Goal: Information Seeking & Learning: Learn about a topic

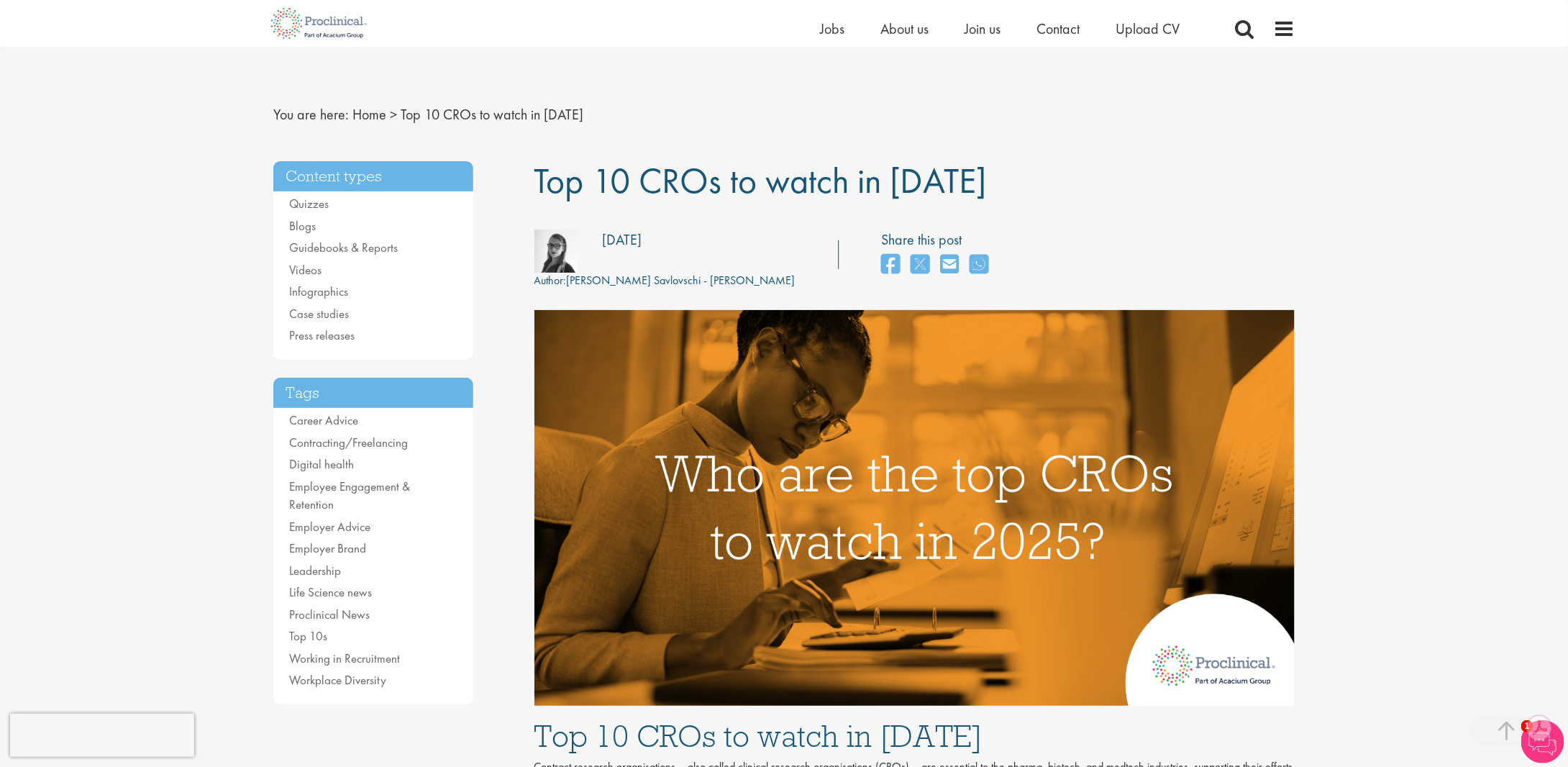
drag, startPoint x: 1042, startPoint y: 606, endPoint x: 1077, endPoint y: 69, distance: 538.1
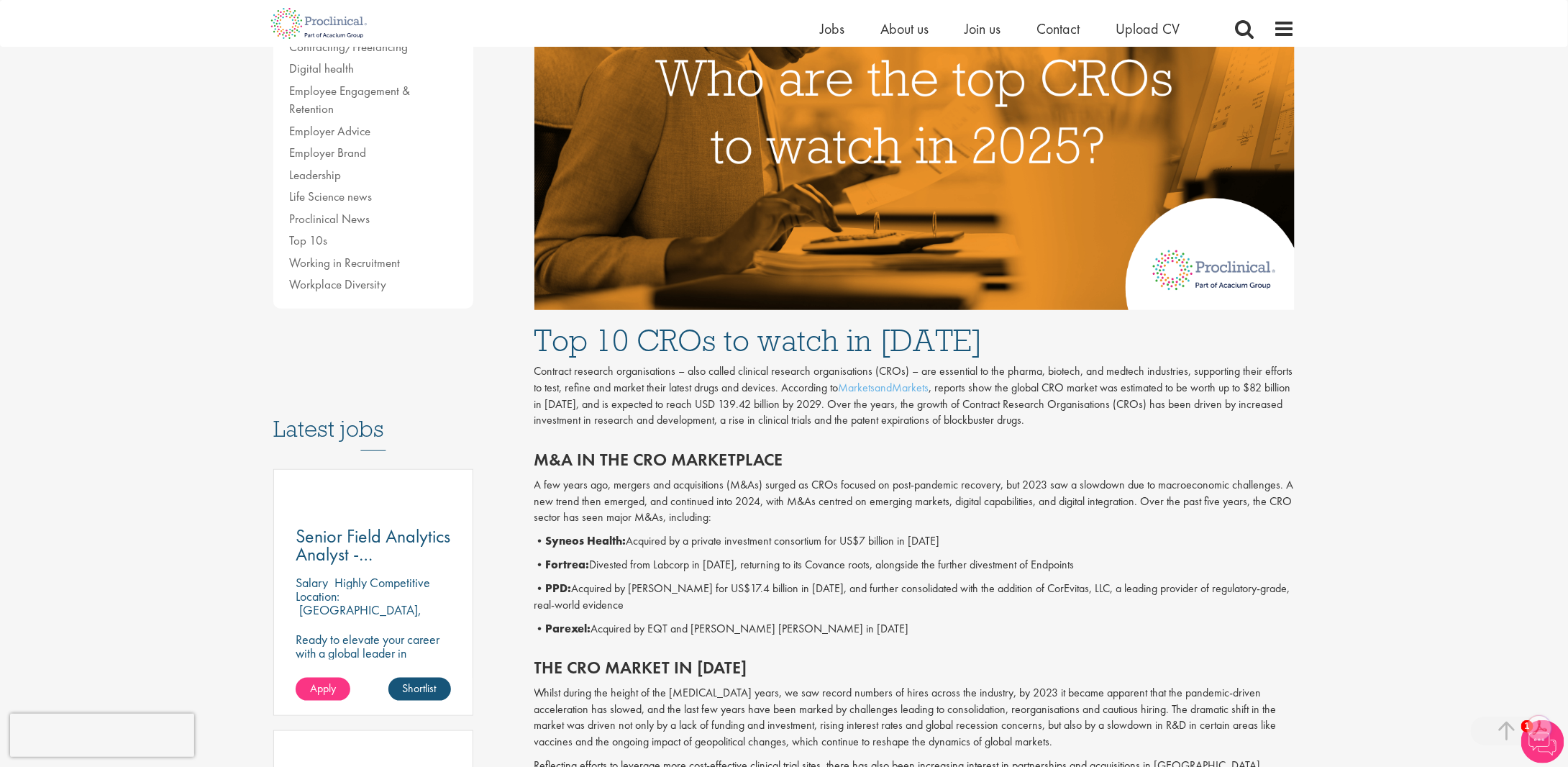
scroll to position [432, 0]
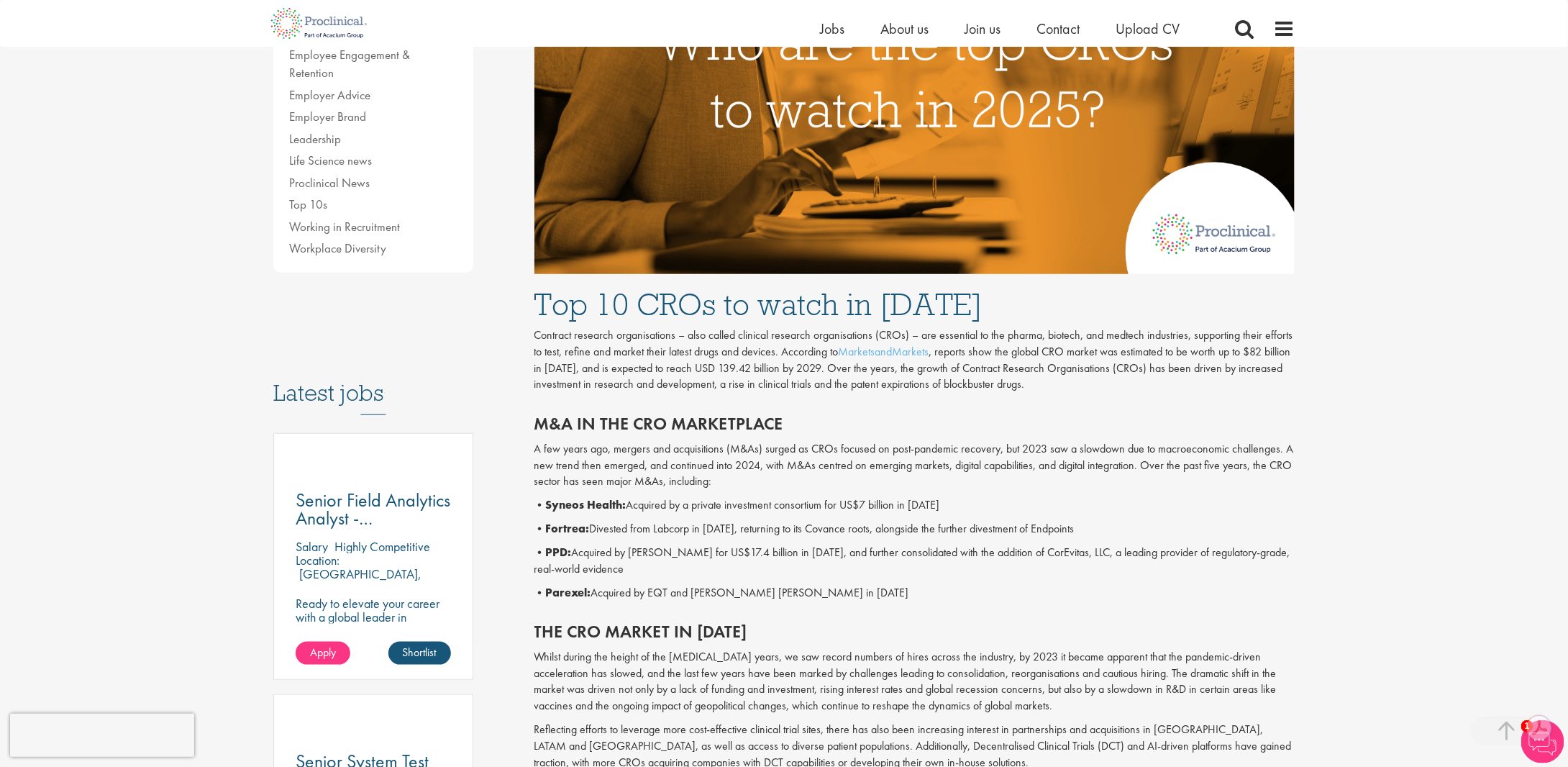
click at [832, 495] on div "M&A in the CRO marketplace A few years ago, mergers and acquisitions (M&As) sur…" at bounding box center [915, 504] width 783 height 208
click at [1005, 470] on p "A few years ago, mergers and acquisitions (M&As) surged as CROs focused on post…" at bounding box center [915, 465] width 761 height 49
drag, startPoint x: 714, startPoint y: 464, endPoint x: 660, endPoint y: 478, distance: 55.8
click at [660, 478] on p "A few years ago, mergers and acquisitions (M&As) surged as CROs focused on post…" at bounding box center [915, 465] width 761 height 49
click at [731, 503] on p "• Syneos Health: Acquired by a private investment consortium for US$7 billion i…" at bounding box center [915, 505] width 761 height 17
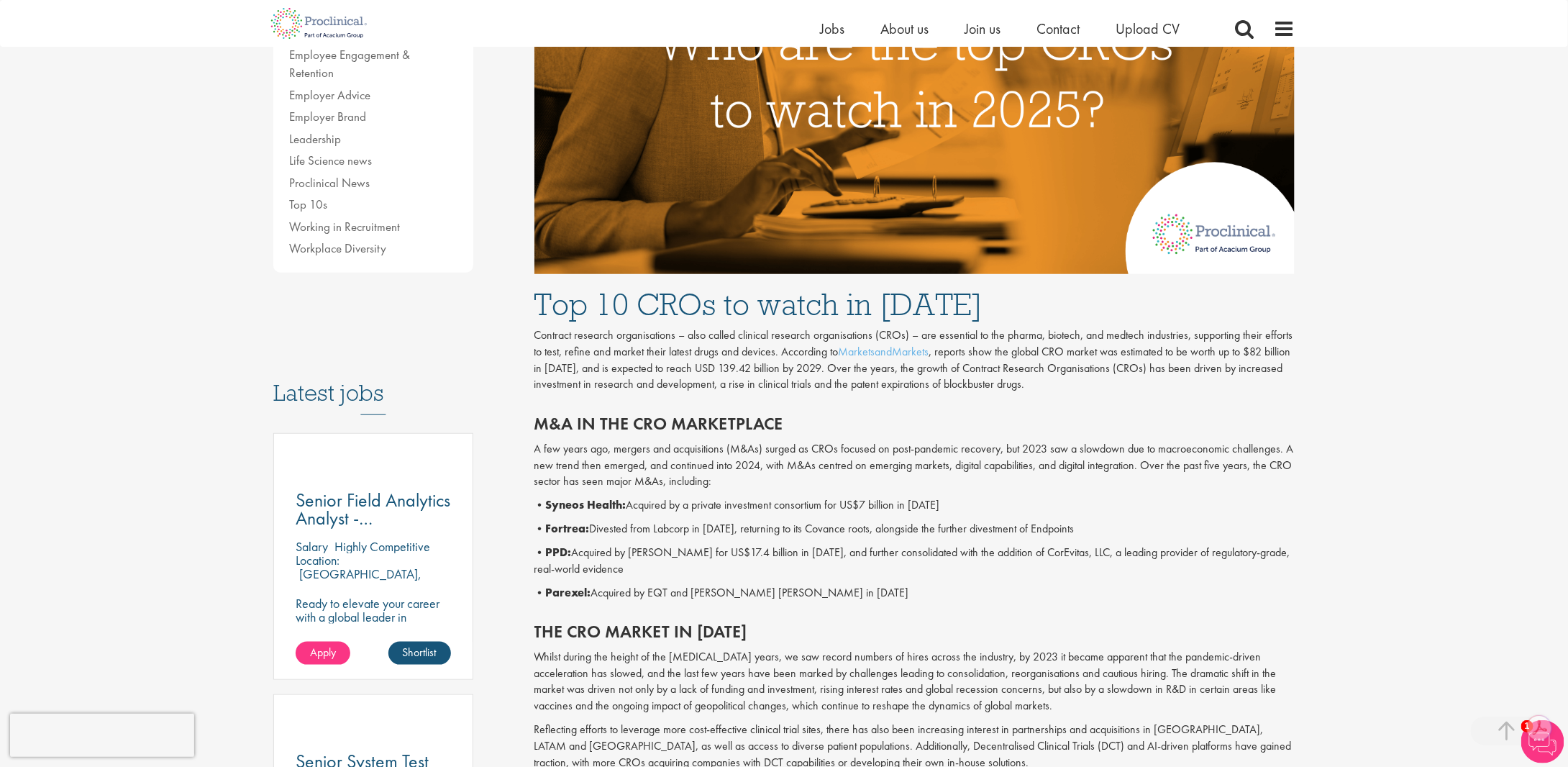
click at [830, 511] on p "• Syneos Health: Acquired by a private investment consortium for US$7 billion i…" at bounding box center [915, 505] width 761 height 17
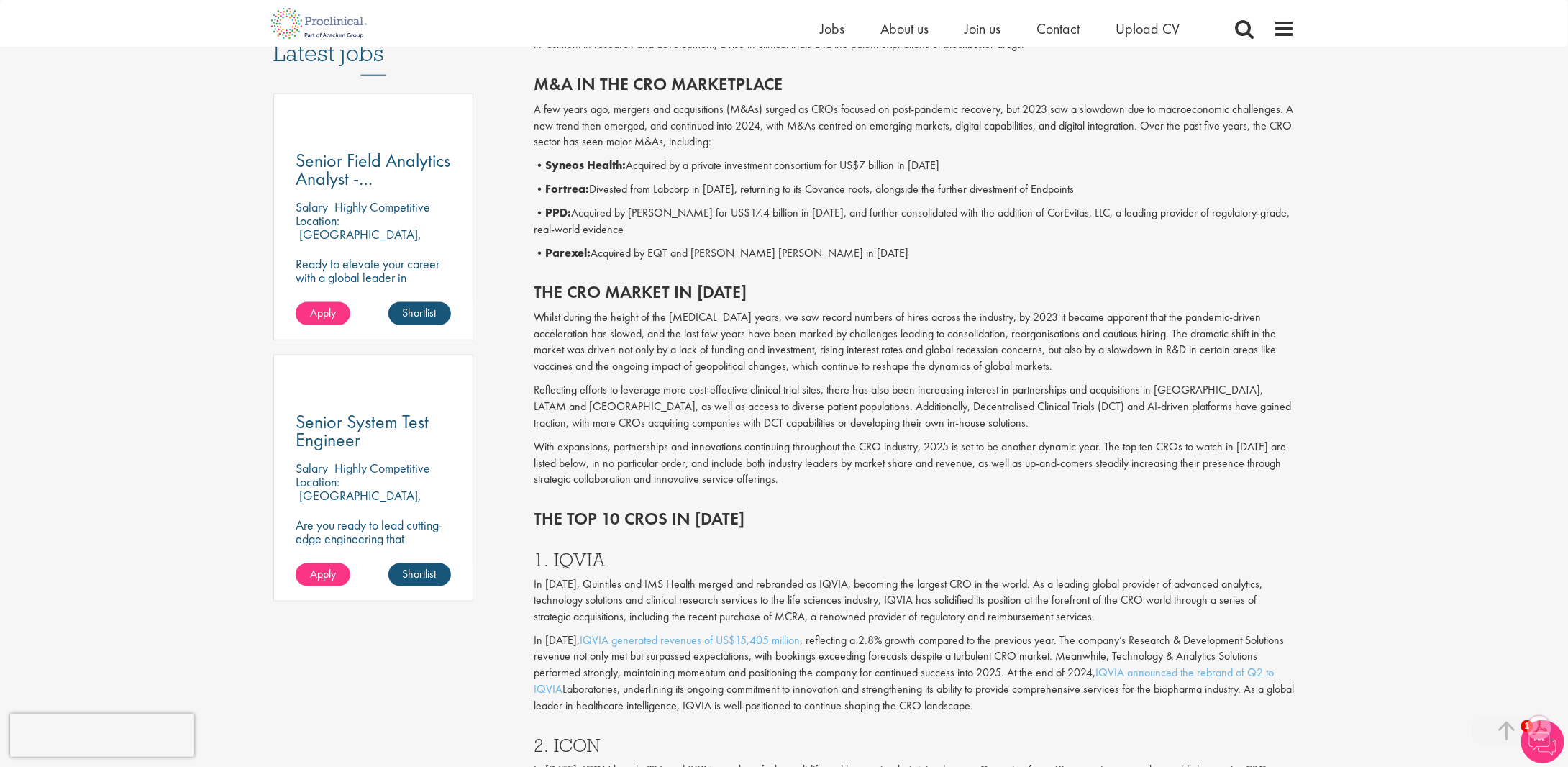
scroll to position [791, 0]
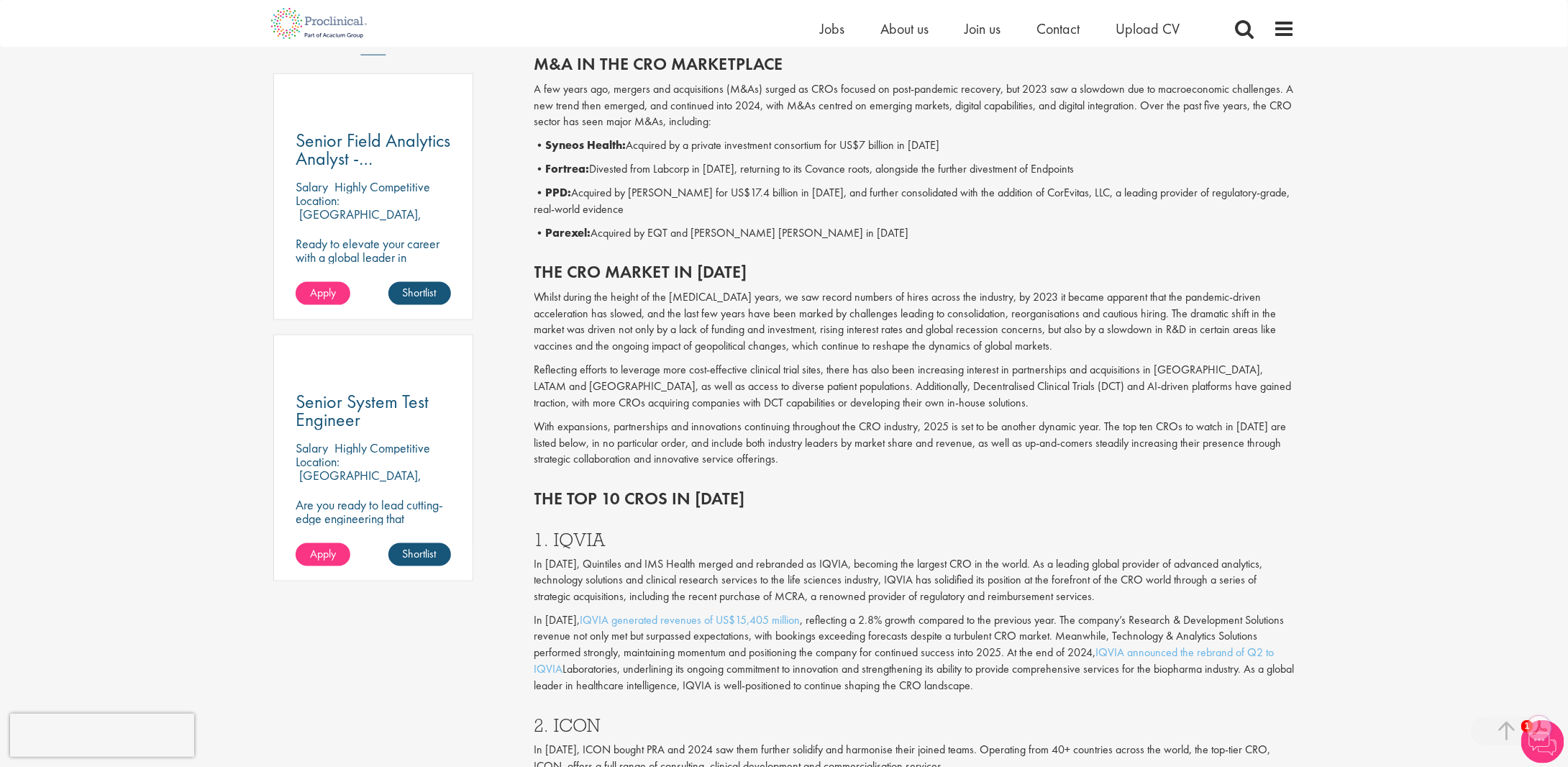
click at [913, 639] on p "In [DATE], IQVIA generated revenues of US$15,405 million , reflecting a 2.8% gr…" at bounding box center [915, 654] width 761 height 82
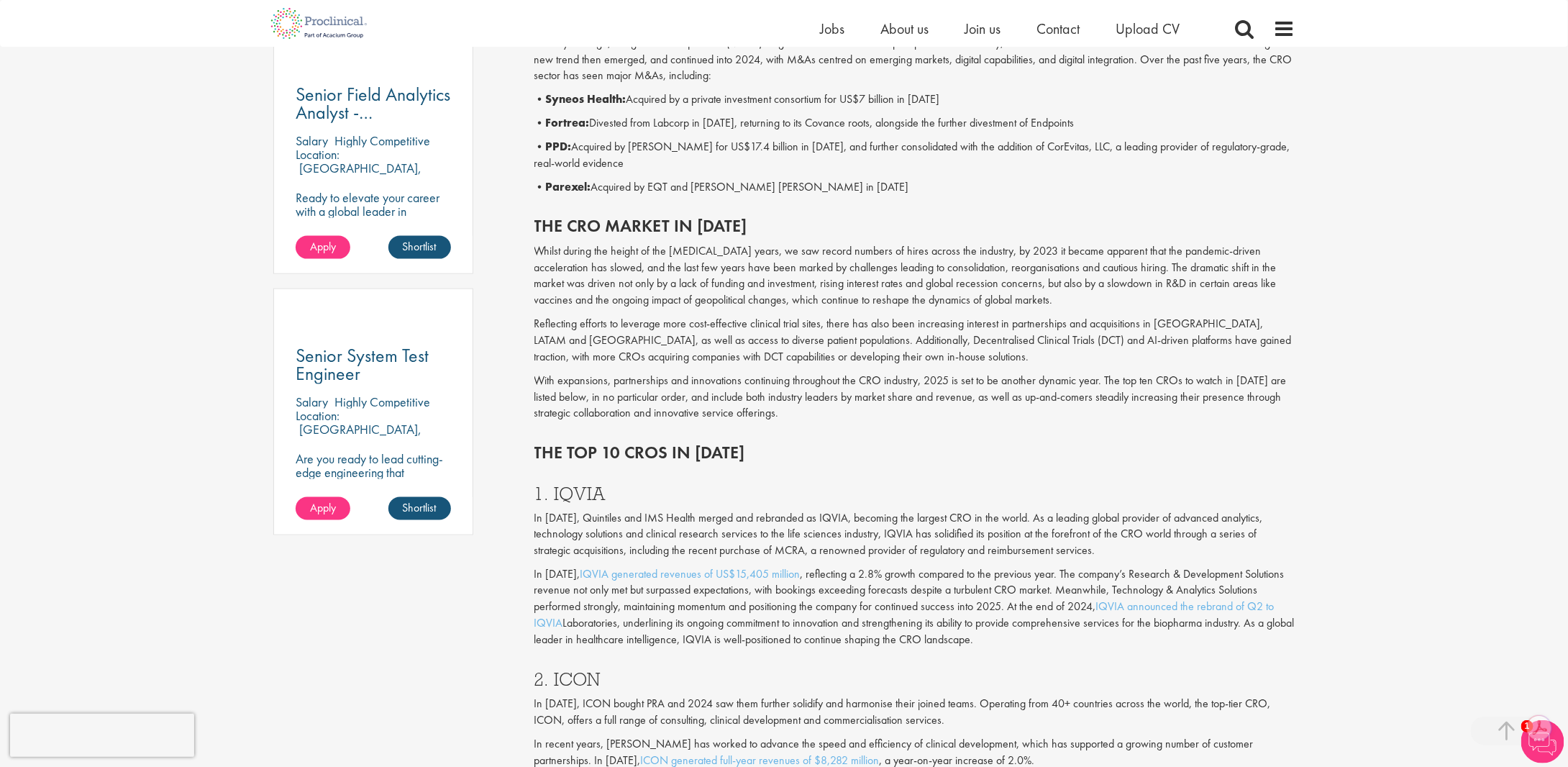
scroll to position [863, 0]
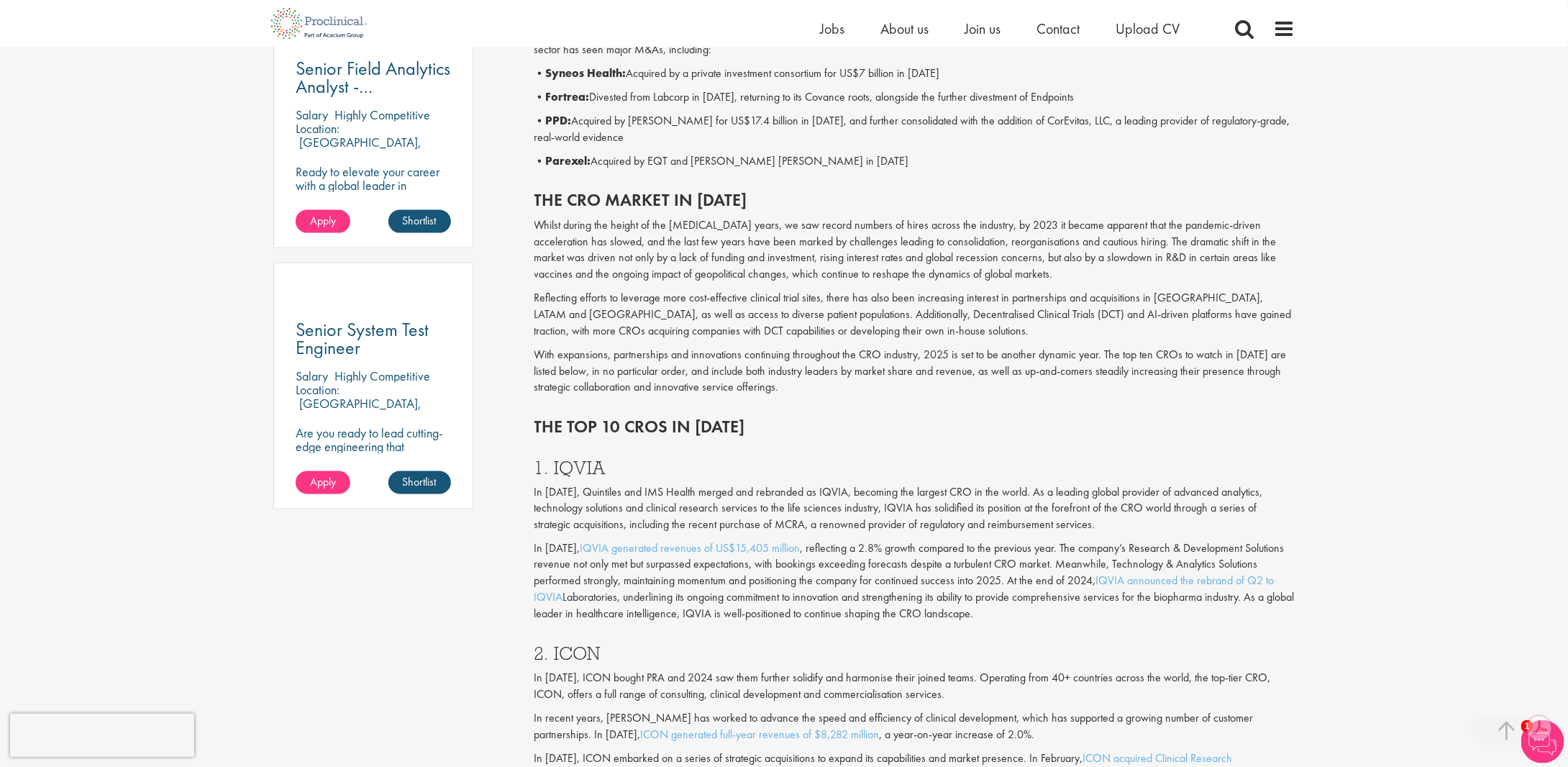
click at [802, 604] on p "In [DATE], IQVIA generated revenues of US$15,405 million , reflecting a 2.8% gr…" at bounding box center [915, 582] width 761 height 82
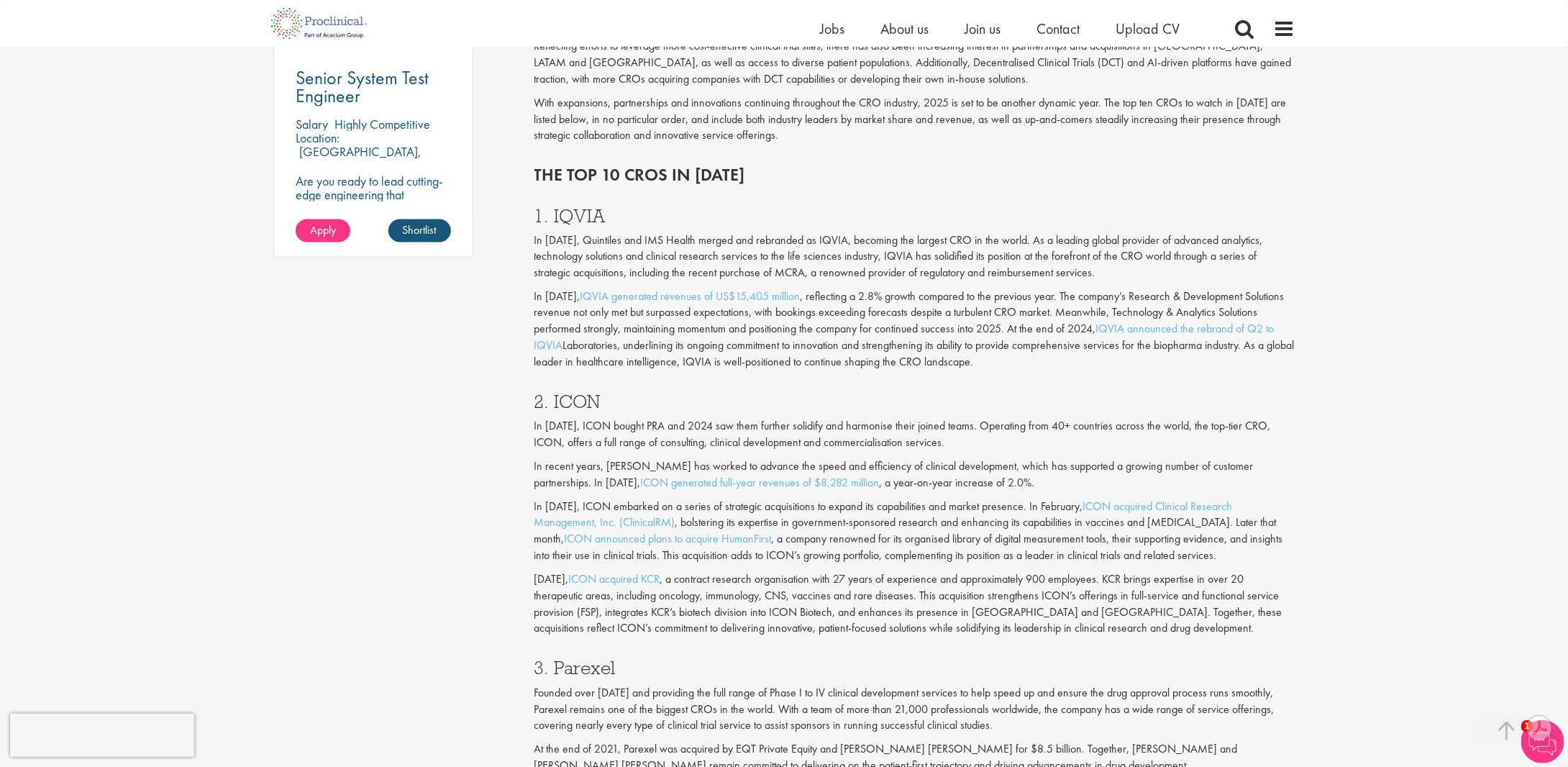
scroll to position [1151, 0]
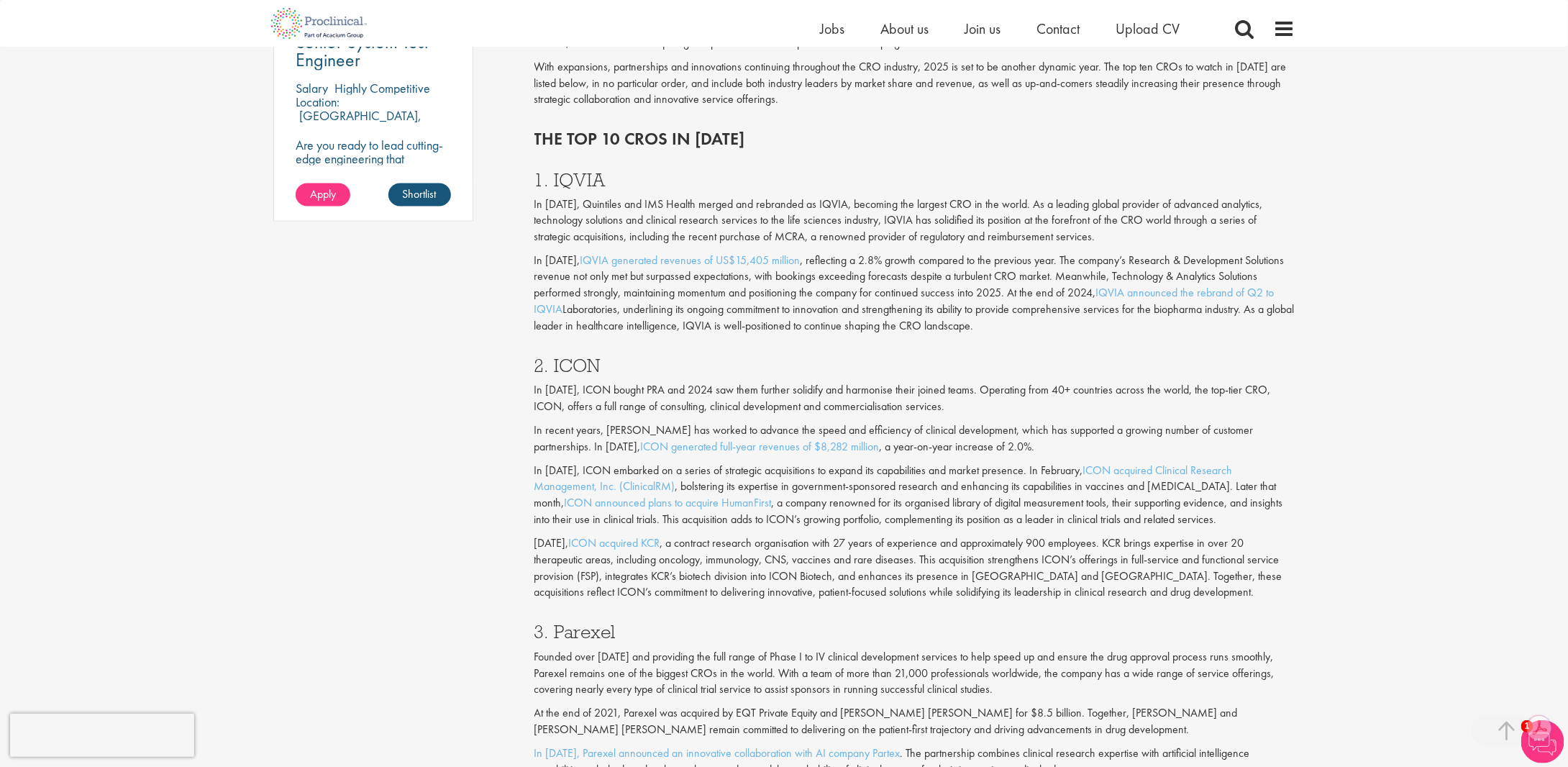
click at [767, 373] on h3 "2. ICON" at bounding box center [915, 366] width 761 height 18
click at [751, 350] on div "2. ICON In [DATE], ICON bought PRA and 2024 saw them further solidify and harmo…" at bounding box center [915, 476] width 783 height 267
